Goal: Information Seeking & Learning: Learn about a topic

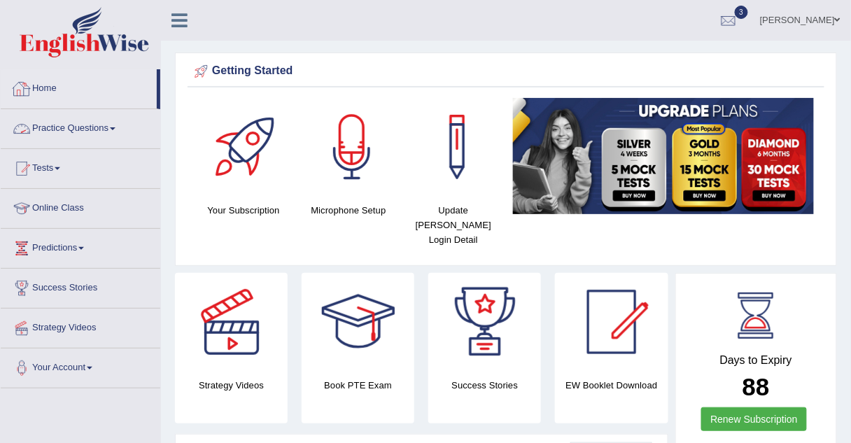
click at [101, 127] on link "Practice Questions" at bounding box center [81, 126] width 160 height 35
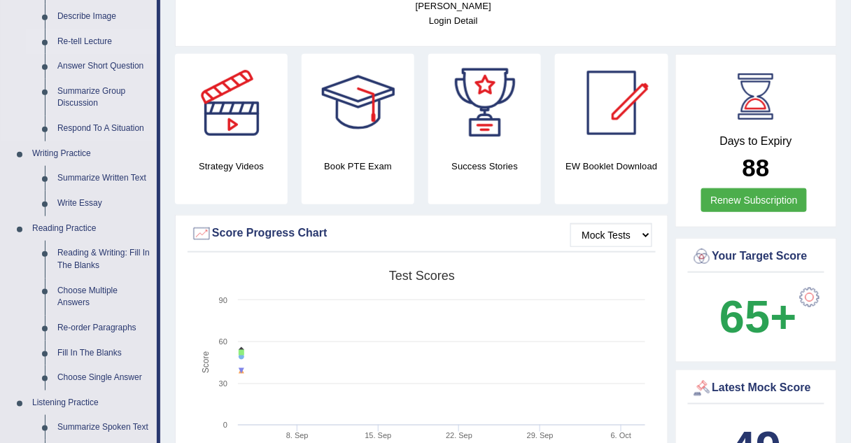
scroll to position [220, 0]
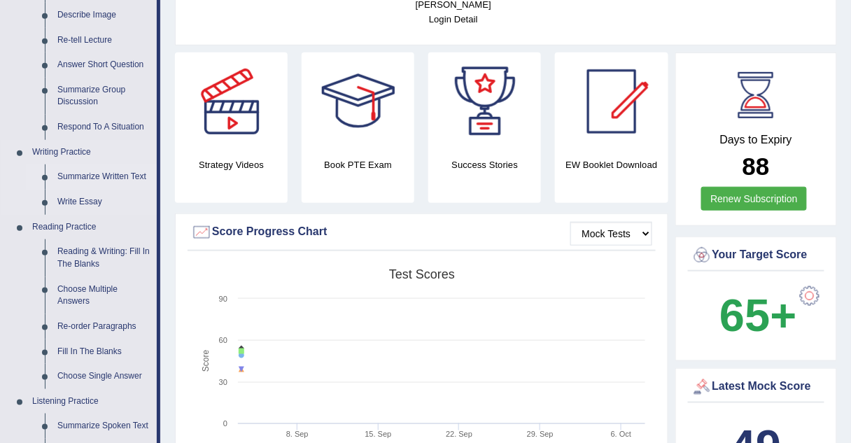
click at [84, 176] on link "Summarize Written Text" at bounding box center [104, 176] width 106 height 25
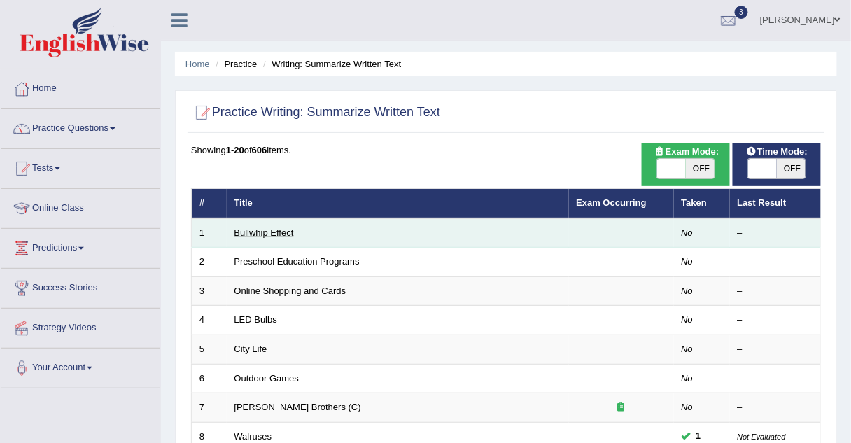
click at [238, 228] on link "Bullwhip Effect" at bounding box center [263, 232] width 59 height 10
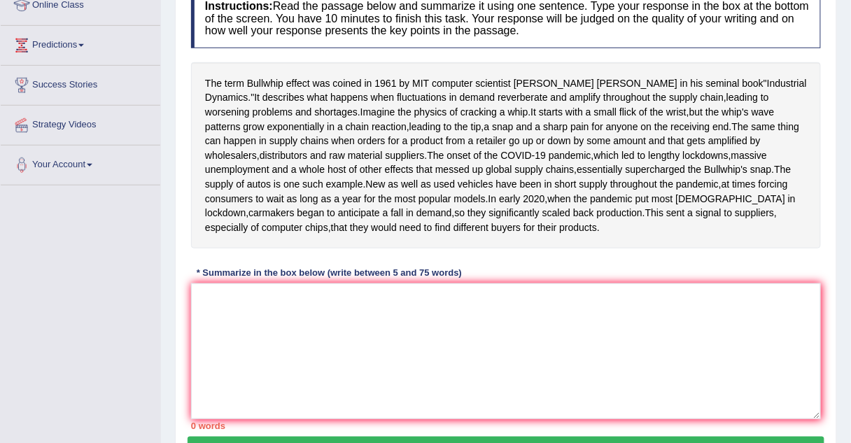
scroll to position [202, 0]
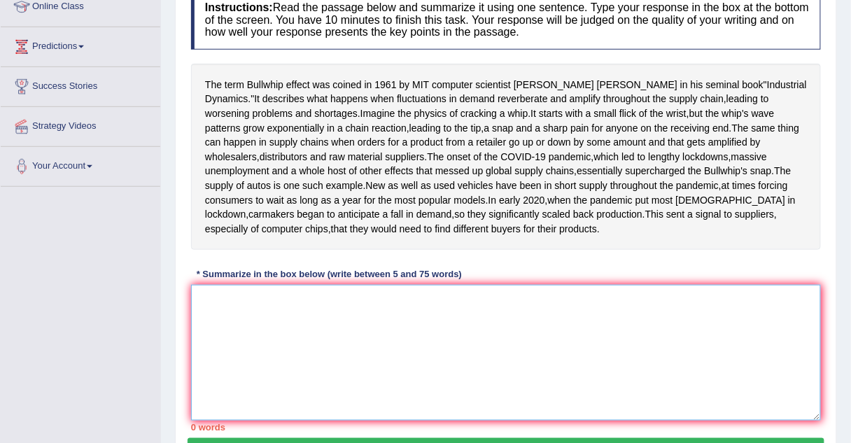
click at [246, 350] on textarea at bounding box center [506, 353] width 630 height 136
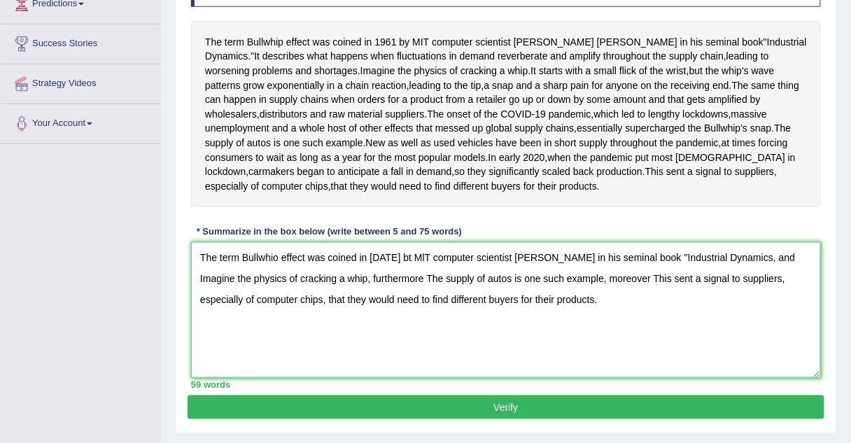
scroll to position [337, 0]
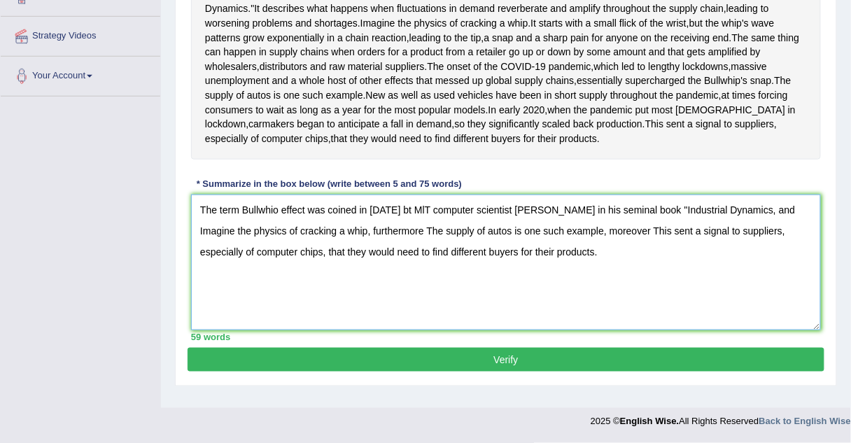
type textarea "The term Bullwhio effect was coined in 1961 bt MlT computer scientist Jay Forre…"
click at [552, 371] on button "Verify" at bounding box center [506, 360] width 637 height 24
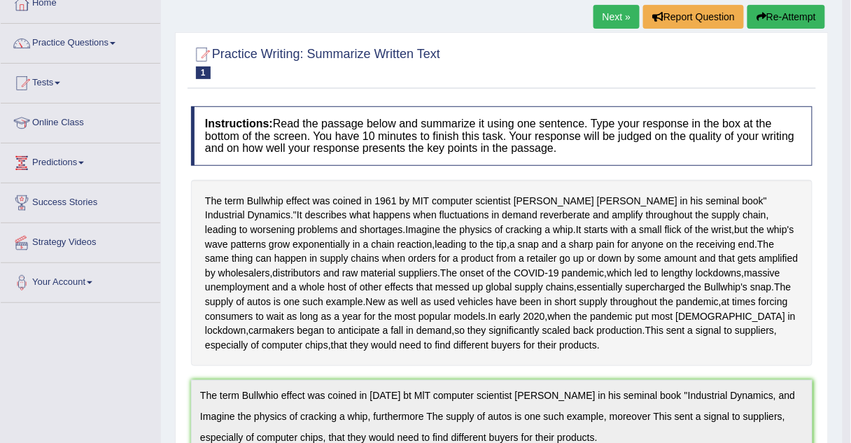
scroll to position [0, 0]
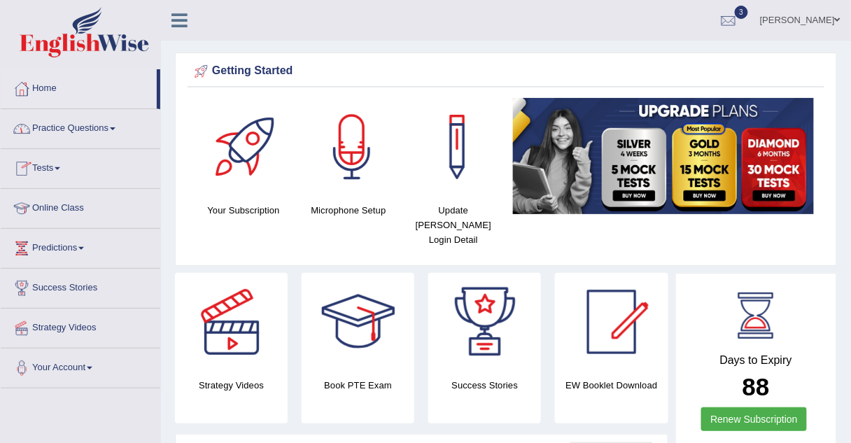
click at [36, 130] on link "Practice Questions" at bounding box center [81, 126] width 160 height 35
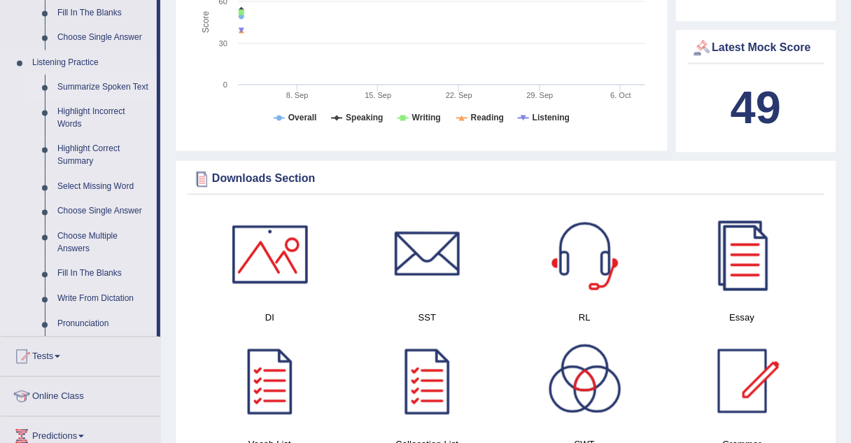
scroll to position [558, 0]
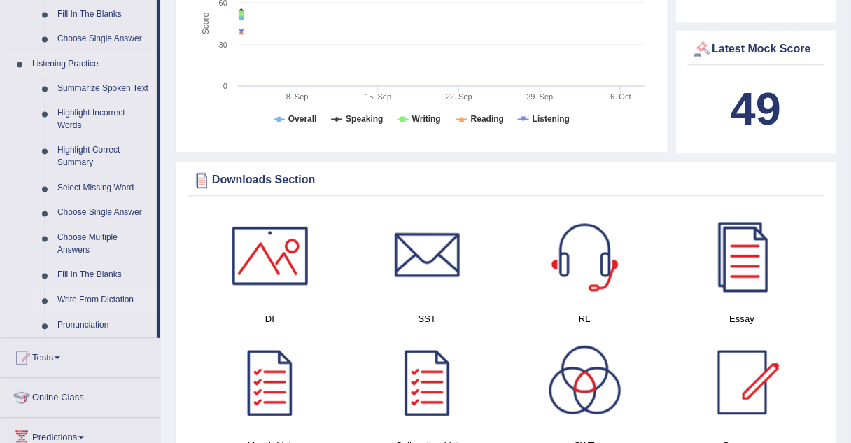
click at [89, 298] on link "Write From Dictation" at bounding box center [104, 300] width 106 height 25
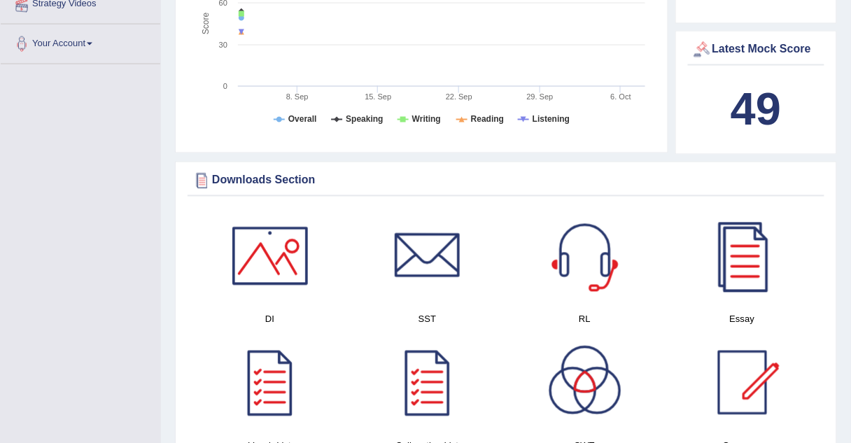
scroll to position [184, 0]
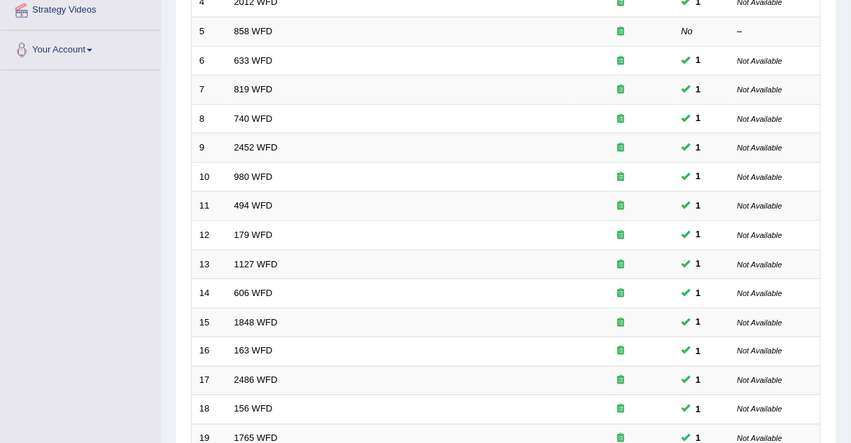
scroll to position [477, 0]
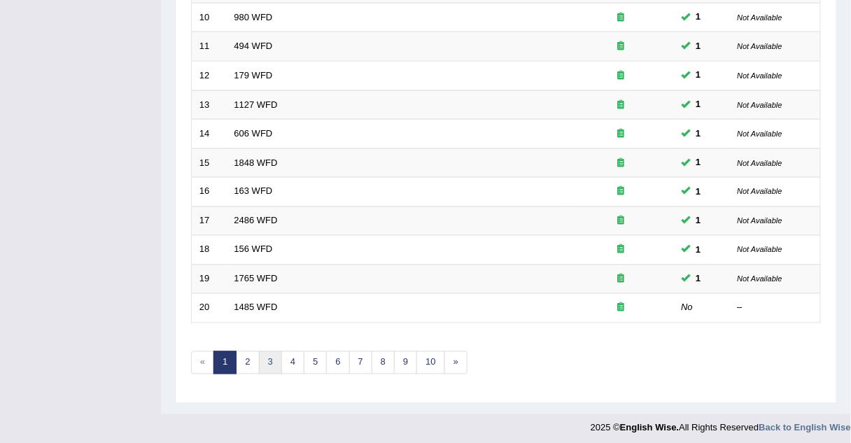
click at [267, 364] on link "3" at bounding box center [270, 362] width 23 height 23
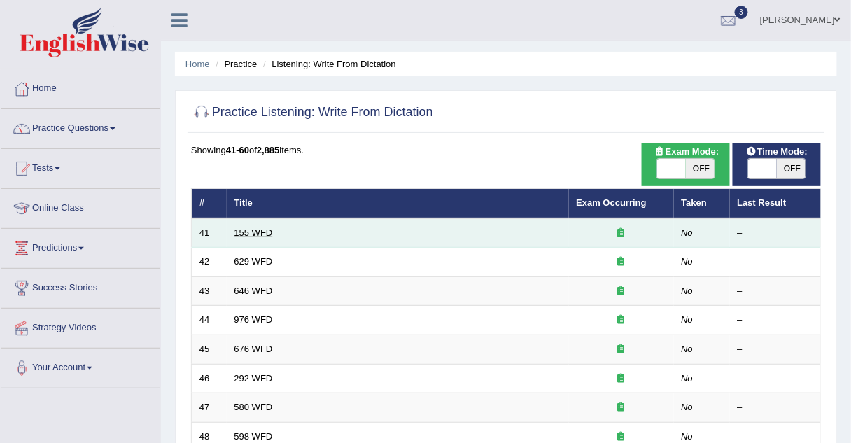
click at [243, 232] on link "155 WFD" at bounding box center [253, 232] width 38 height 10
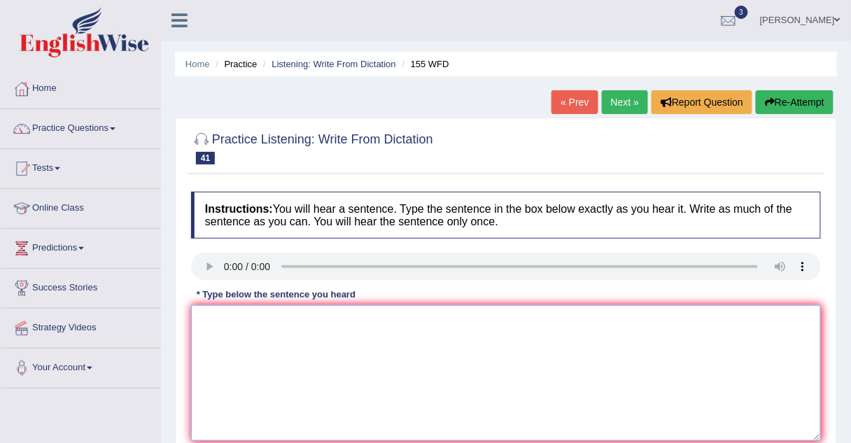
click at [223, 311] on textarea at bounding box center [506, 373] width 630 height 136
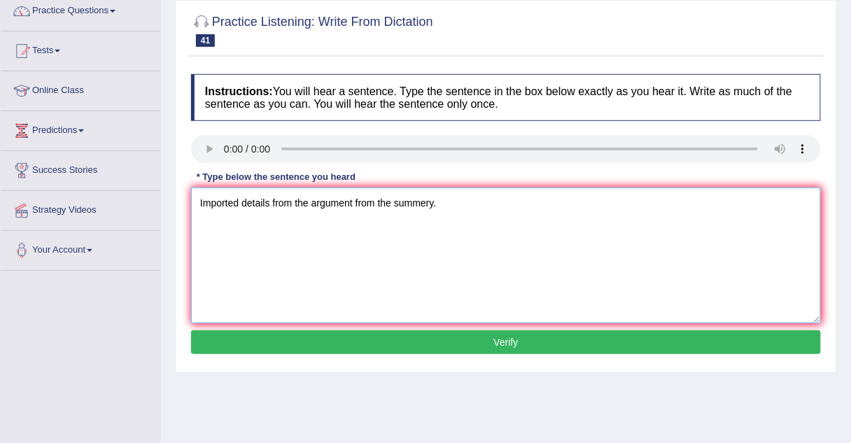
scroll to position [119, 0]
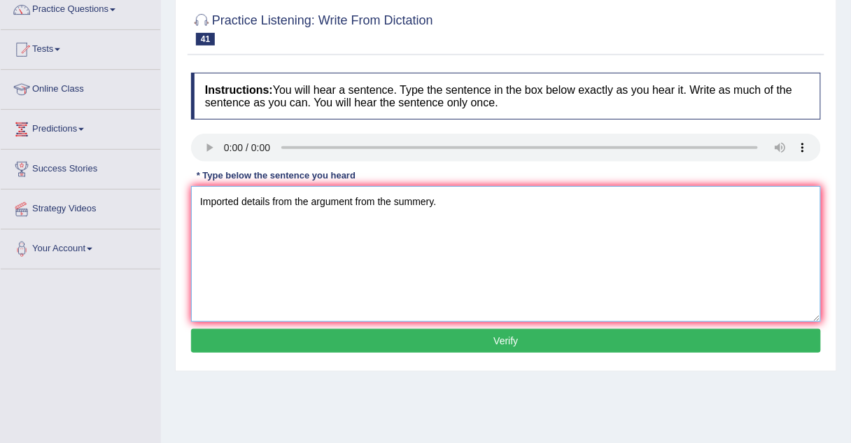
type textarea "Imported details from the argument from the summery."
click at [237, 339] on button "Verify" at bounding box center [506, 341] width 630 height 24
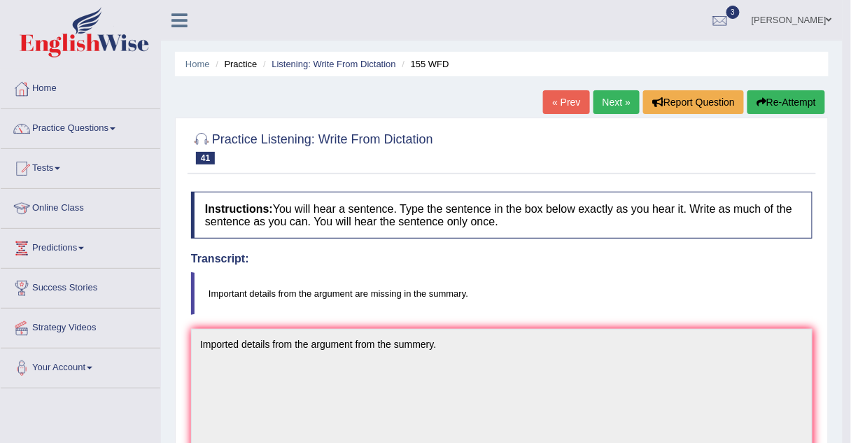
scroll to position [0, 0]
click at [602, 99] on link "Next »" at bounding box center [616, 102] width 46 height 24
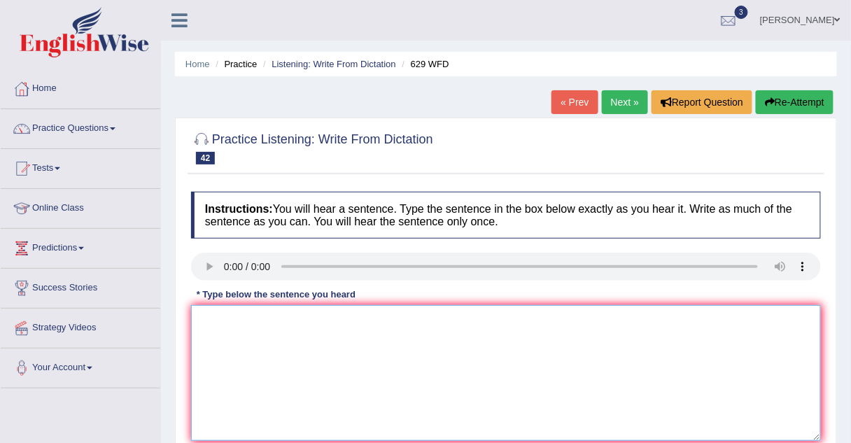
click at [209, 313] on textarea at bounding box center [506, 373] width 630 height 136
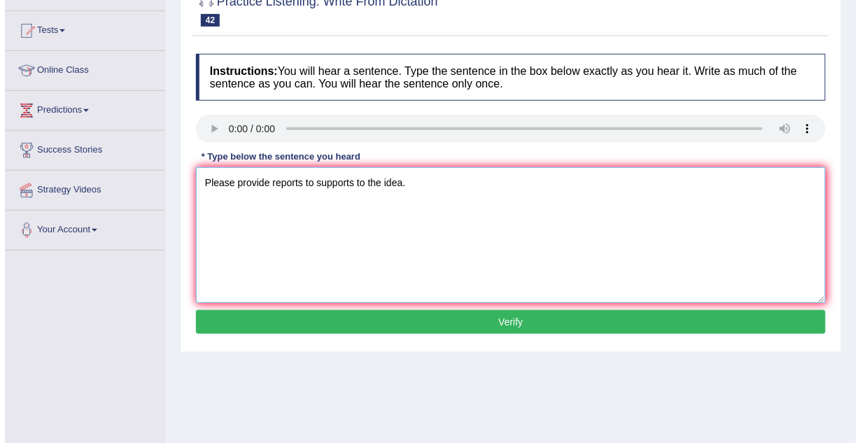
scroll to position [153, 0]
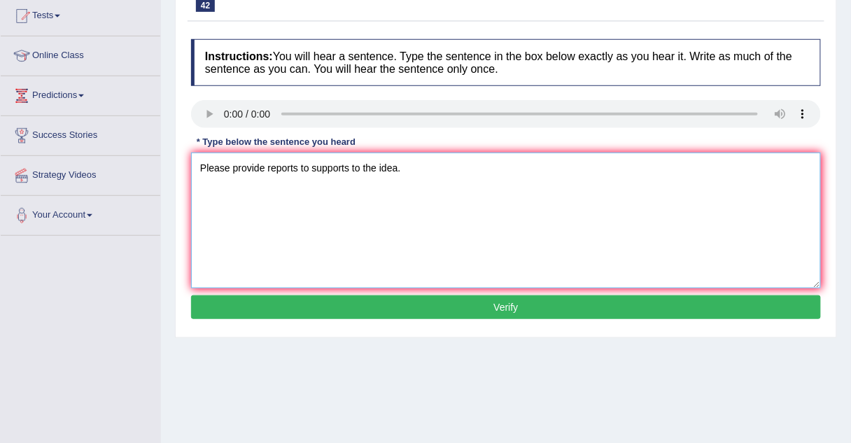
type textarea "Please provide reports to supports to the idea."
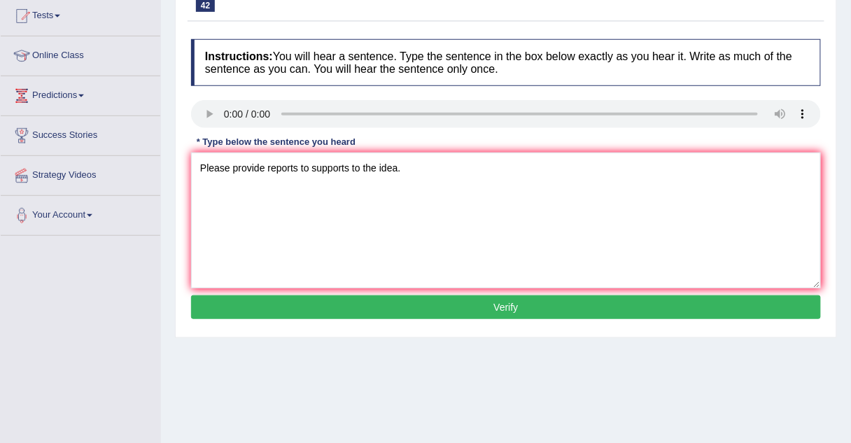
click at [226, 304] on button "Verify" at bounding box center [506, 307] width 630 height 24
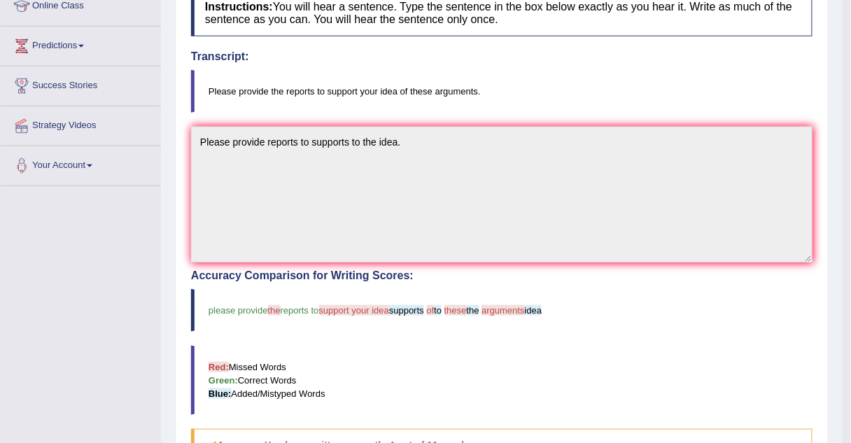
scroll to position [0, 0]
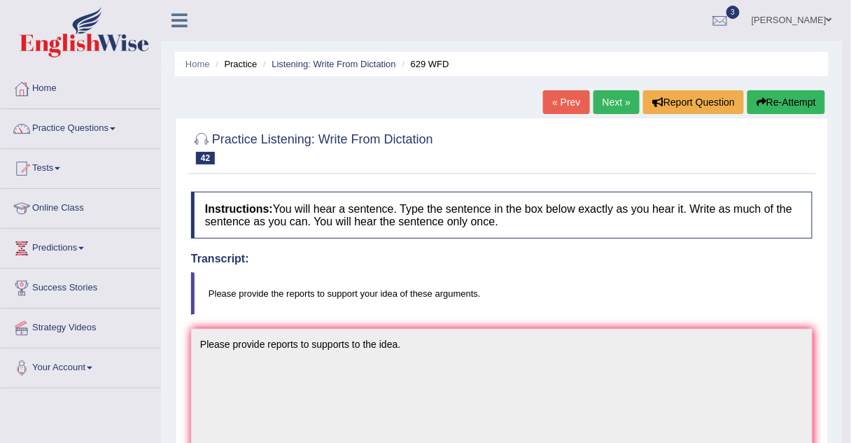
click at [595, 104] on link "Next »" at bounding box center [616, 102] width 46 height 24
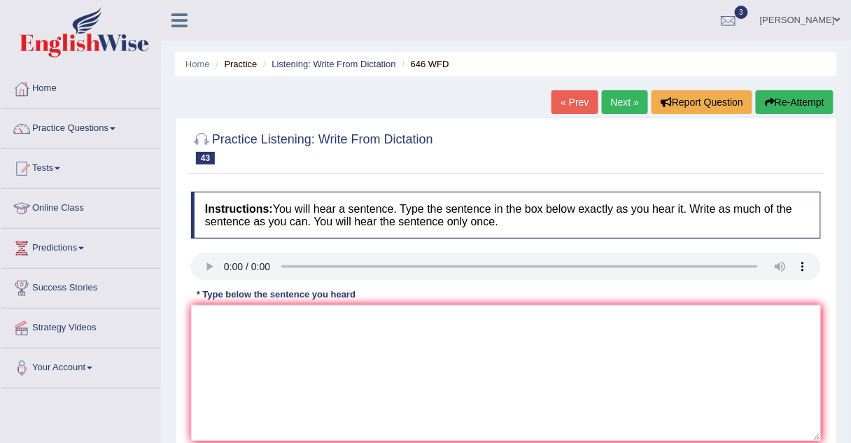
scroll to position [60, 0]
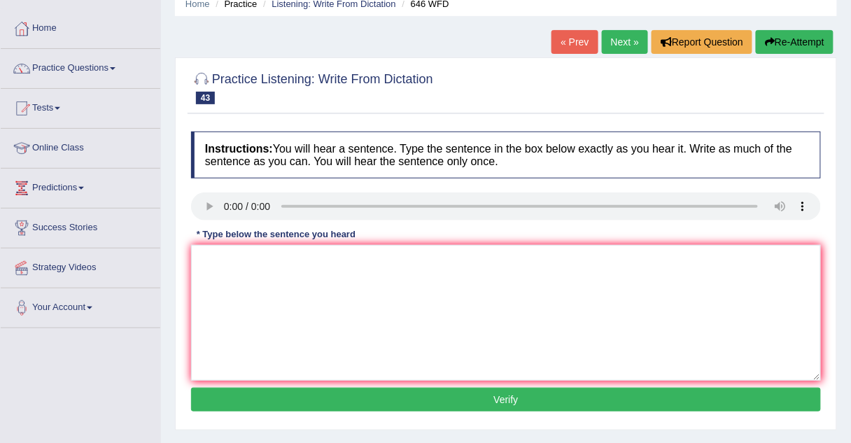
click at [631, 42] on link "Next »" at bounding box center [625, 42] width 46 height 24
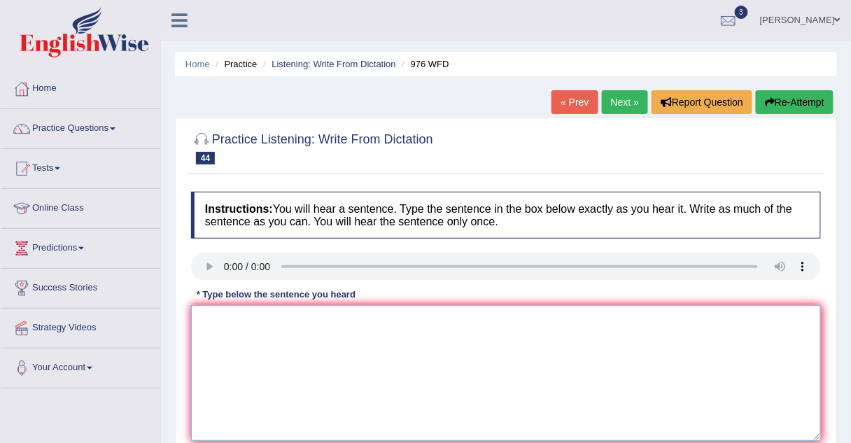
click at [206, 309] on textarea at bounding box center [506, 373] width 630 height 136
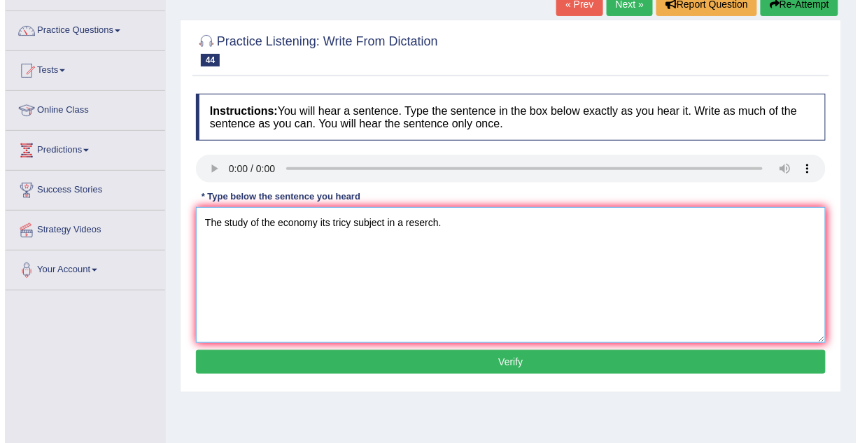
scroll to position [99, 0]
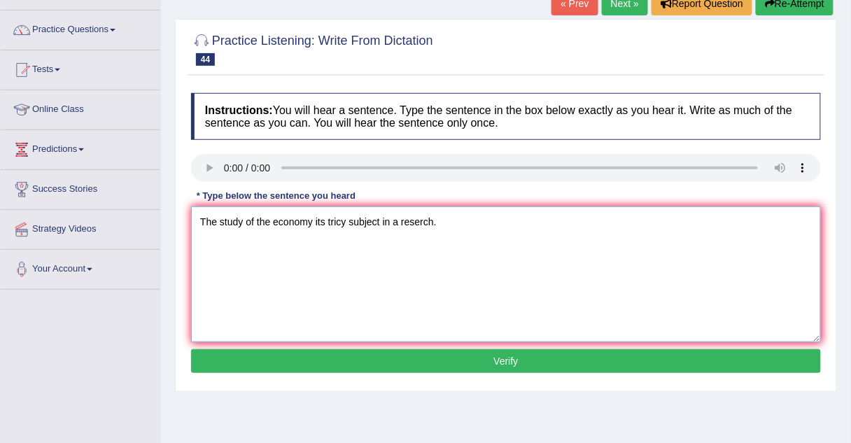
type textarea "The study of the economy its tricy subject in a reserch."
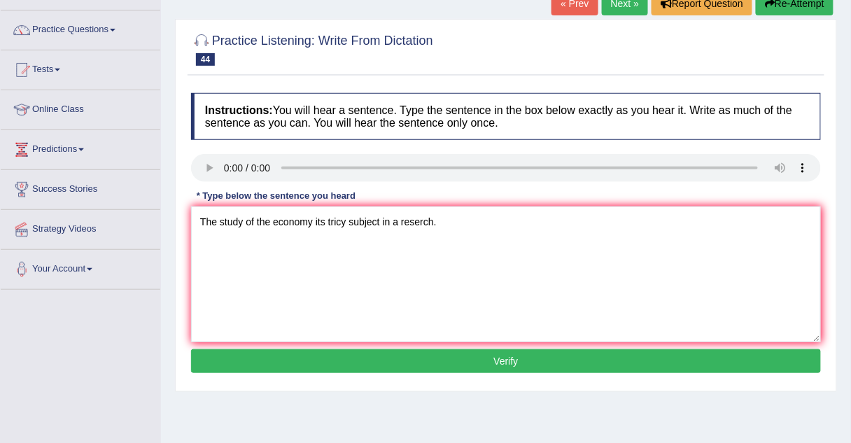
click at [227, 354] on button "Verify" at bounding box center [506, 361] width 630 height 24
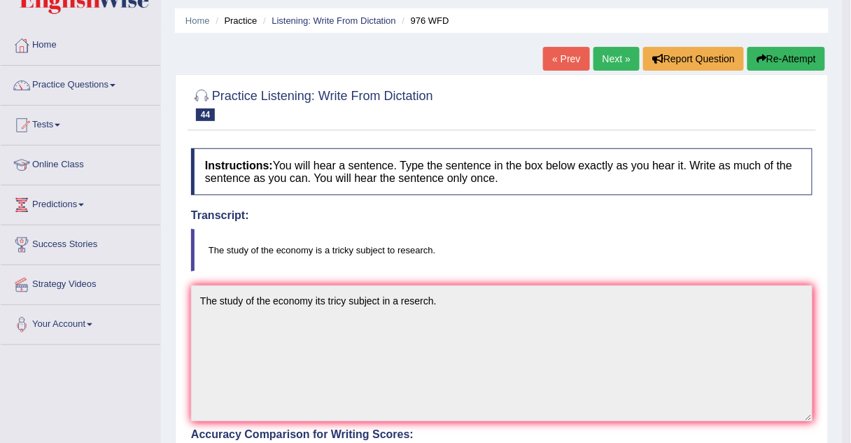
scroll to position [42, 0]
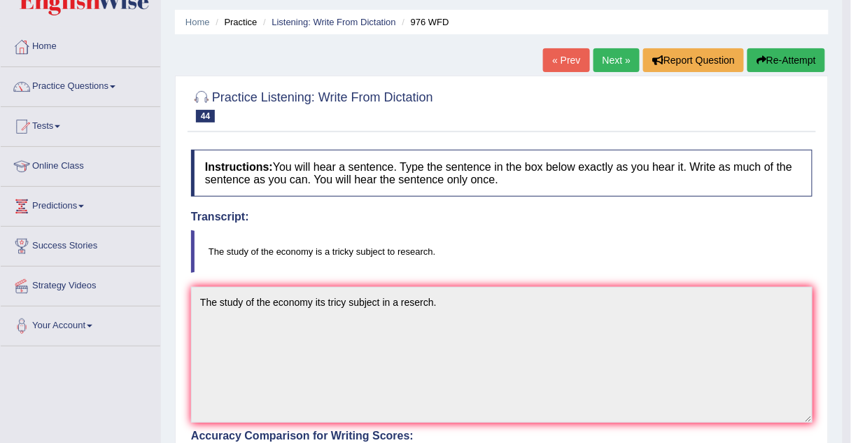
click at [609, 53] on link "Next »" at bounding box center [616, 60] width 46 height 24
